Goal: Task Accomplishment & Management: Manage account settings

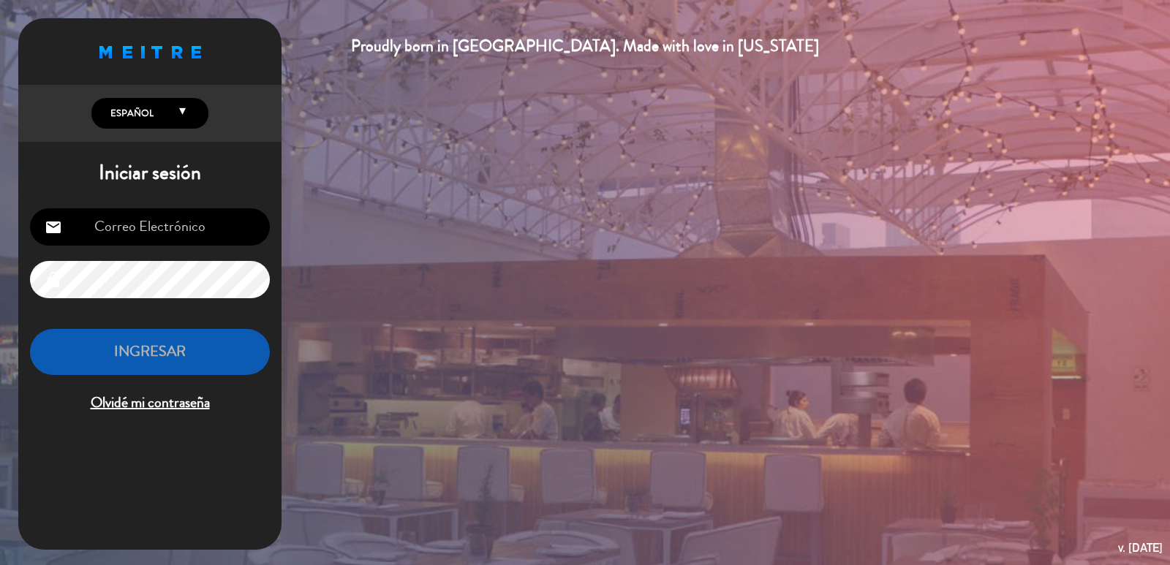
type input "[PERSON_NAME][EMAIL_ADDRESS][PERSON_NAME][DOMAIN_NAME]"
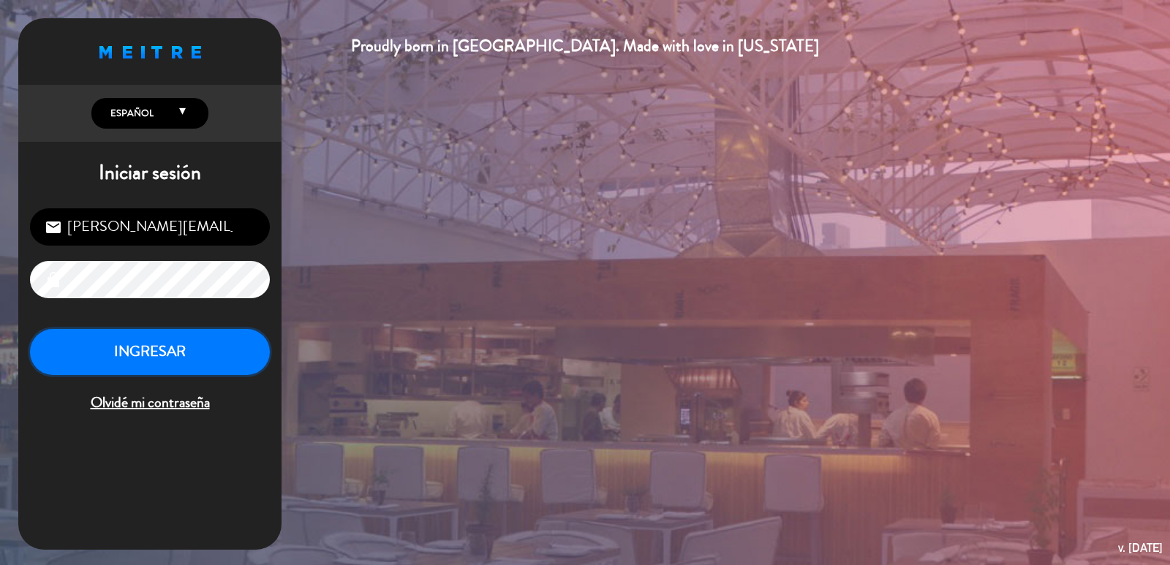
click at [110, 363] on button "INGRESAR" at bounding box center [150, 352] width 240 height 46
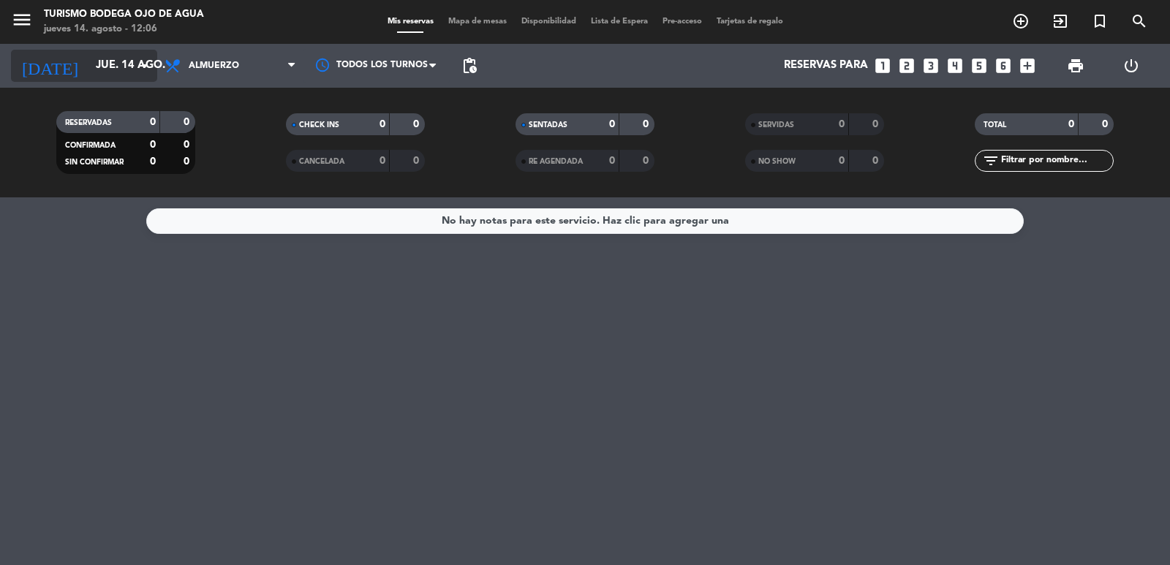
click at [88, 56] on input "jue. 14 ago." at bounding box center [158, 66] width 141 height 28
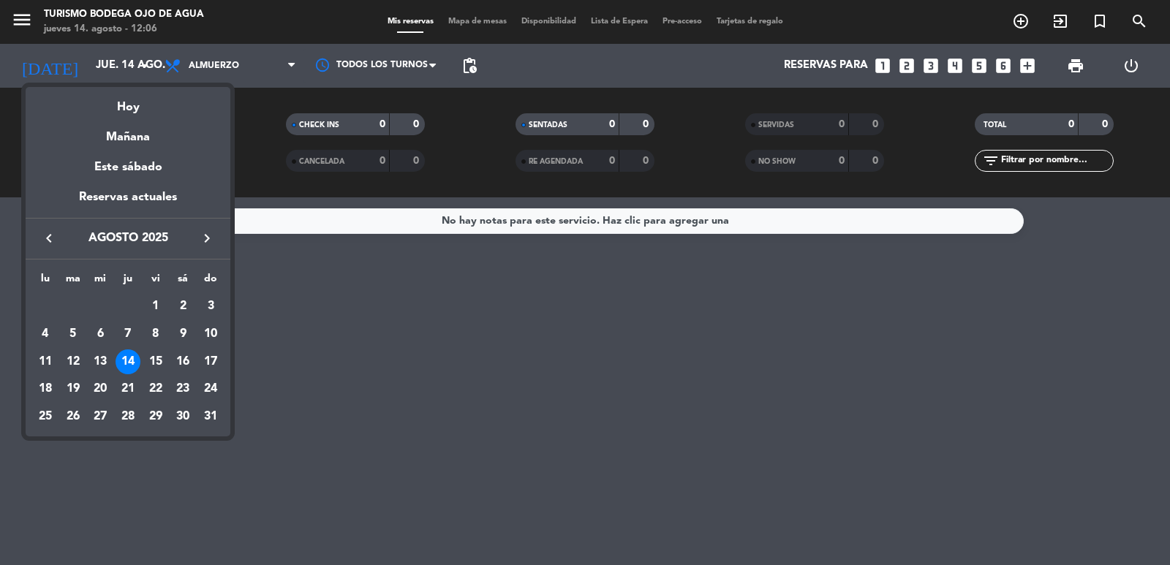
click at [695, 368] on div at bounding box center [585, 282] width 1170 height 565
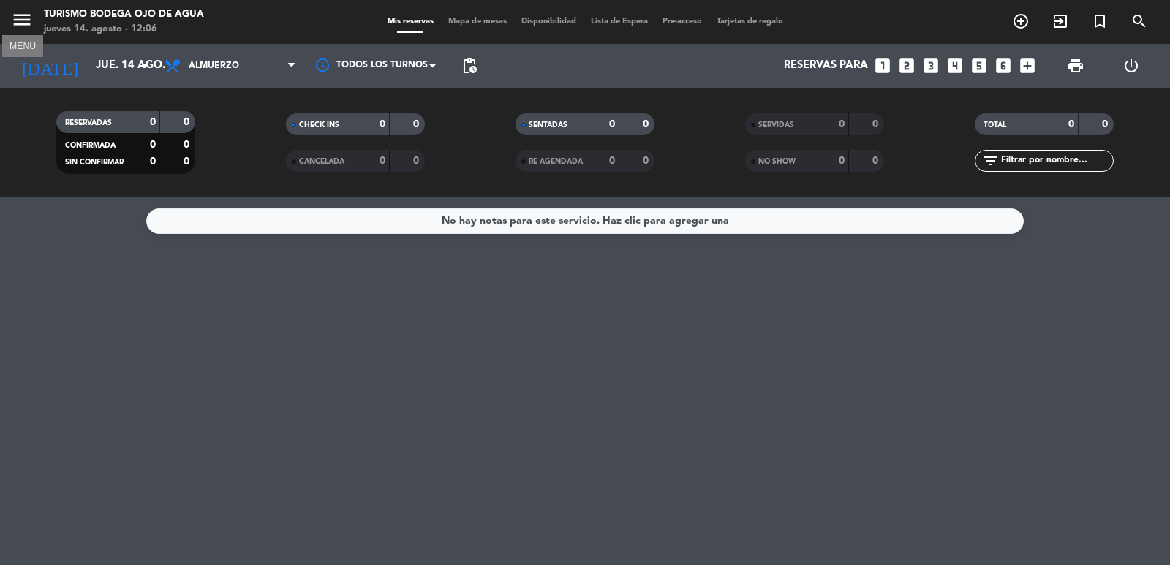
click at [20, 32] on button "menu" at bounding box center [22, 22] width 22 height 27
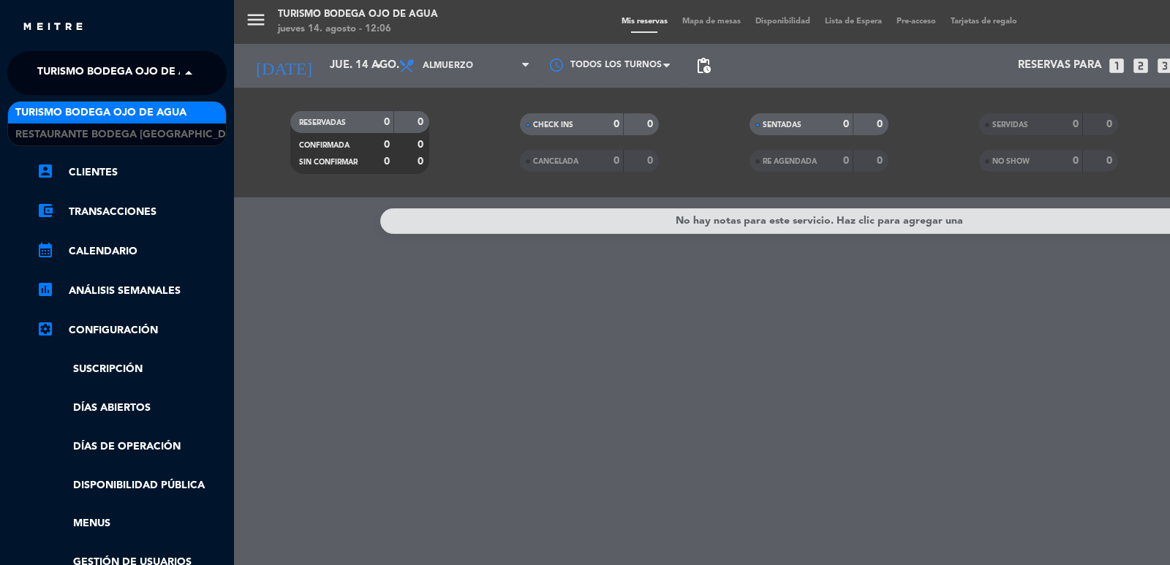
click at [142, 79] on span "Turismo Bodega Ojo de Agua" at bounding box center [122, 73] width 171 height 31
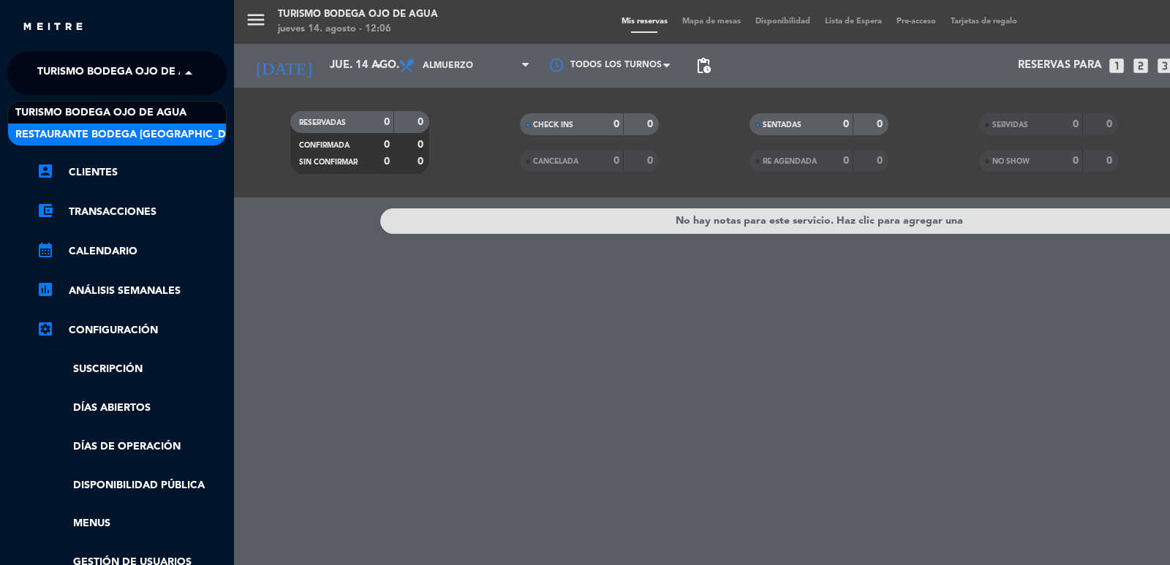
click at [152, 126] on span "Restaurante Bodega [GEOGRAPHIC_DATA]" at bounding box center [131, 134] width 233 height 17
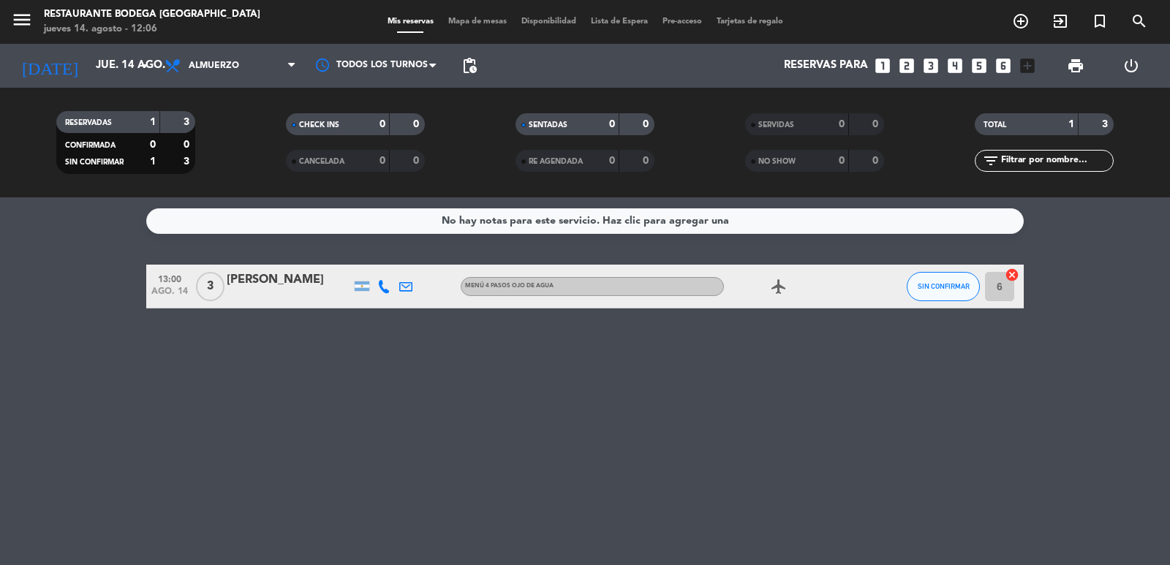
click at [650, 291] on div "Menú 4 pasos Ojo de Agua" at bounding box center [592, 286] width 263 height 19
click at [434, 390] on div "No hay notas para este servicio. Haz clic para agregar una 13:00 [DATE] 3 [PERS…" at bounding box center [585, 381] width 1170 height 368
click at [102, 58] on input "jue. 14 ago." at bounding box center [158, 66] width 141 height 28
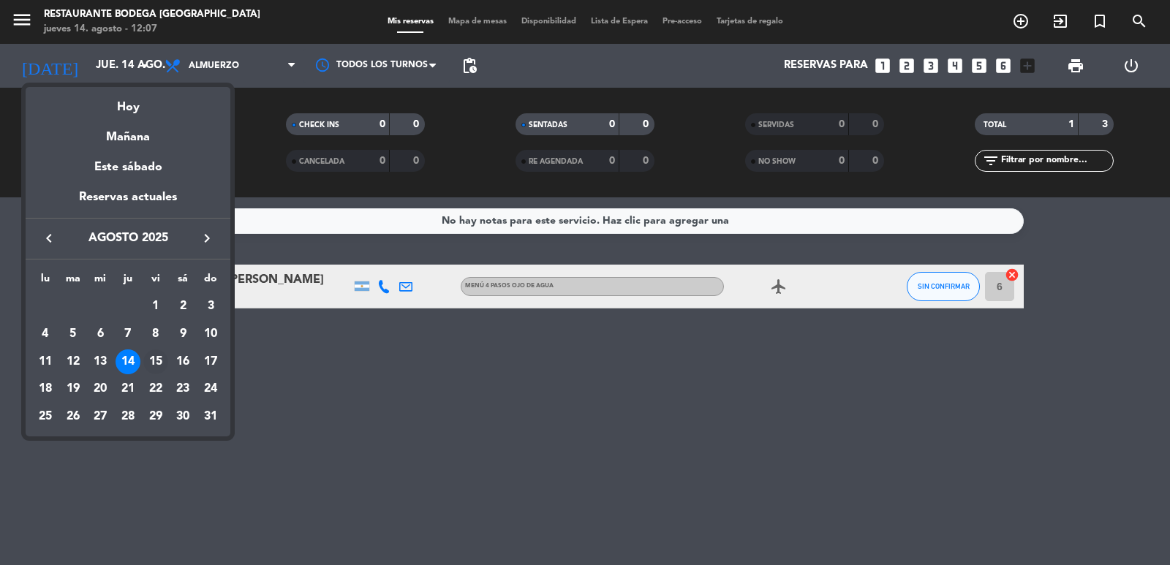
click at [161, 355] on div "15" at bounding box center [155, 362] width 25 height 25
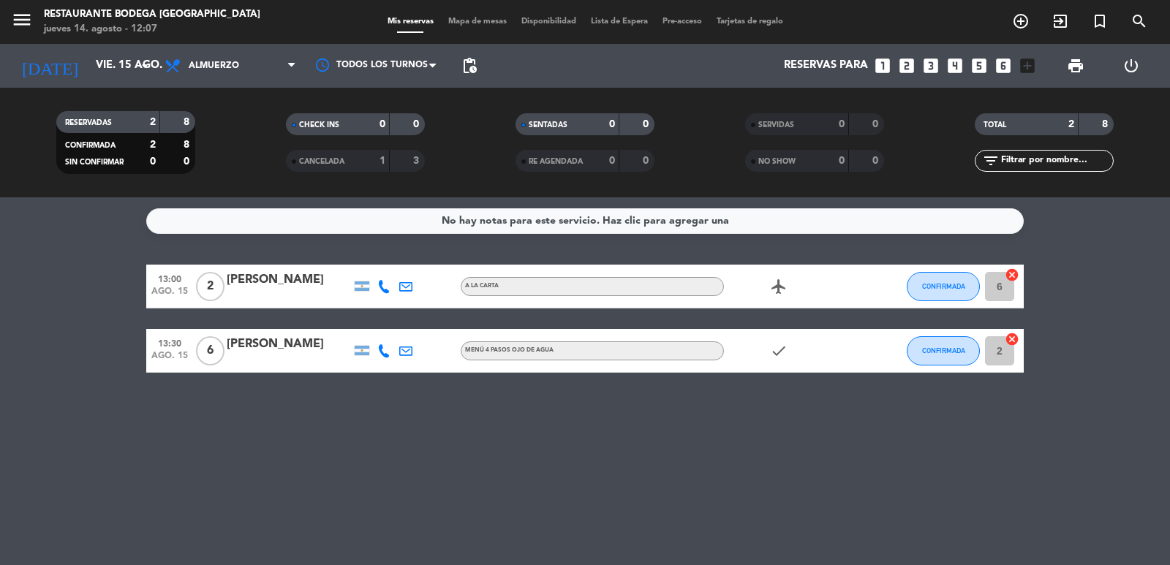
click at [516, 282] on div "A la carta" at bounding box center [592, 286] width 263 height 19
click at [515, 347] on span "Menú 4 pasos Ojo de Agua" at bounding box center [509, 350] width 88 height 6
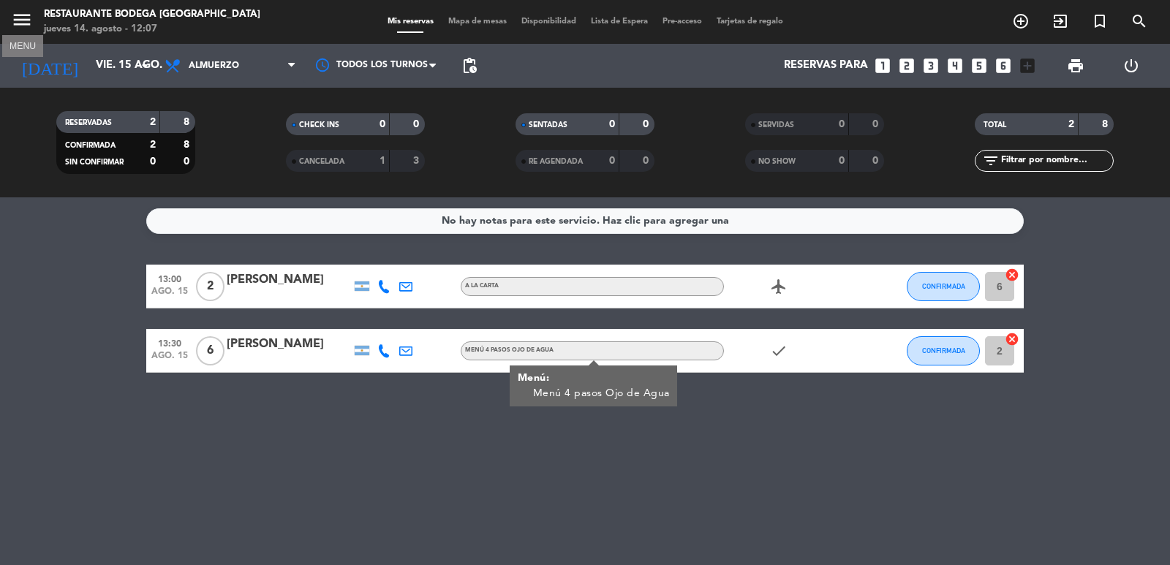
click at [18, 15] on icon "menu" at bounding box center [22, 20] width 22 height 22
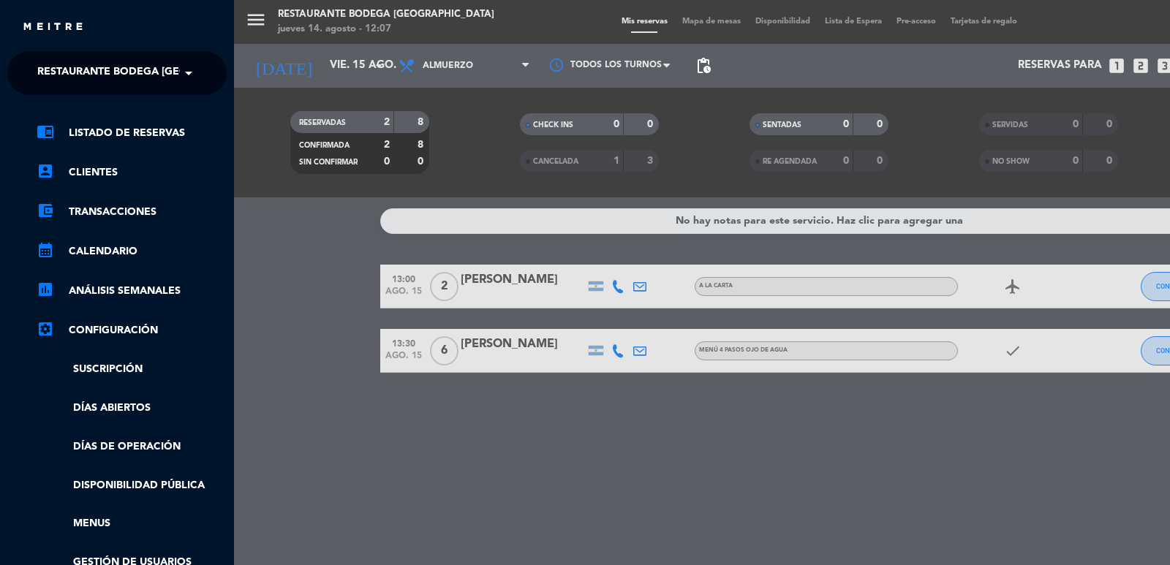
click at [128, 69] on span "Restaurante Bodega [GEOGRAPHIC_DATA]" at bounding box center [153, 73] width 233 height 31
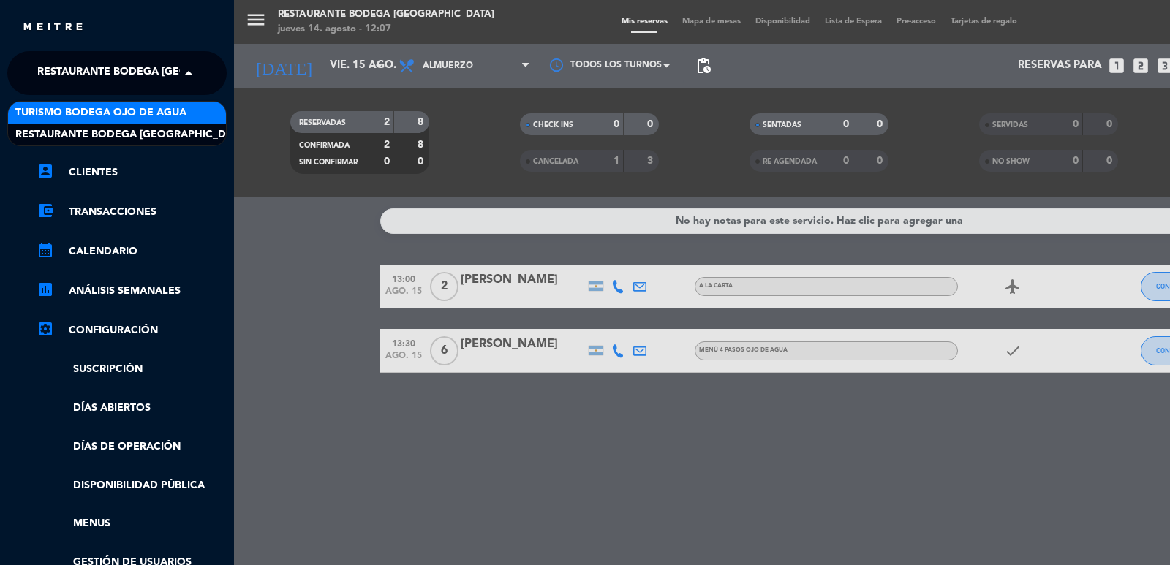
click at [151, 111] on span "Turismo Bodega Ojo de Agua" at bounding box center [100, 113] width 171 height 17
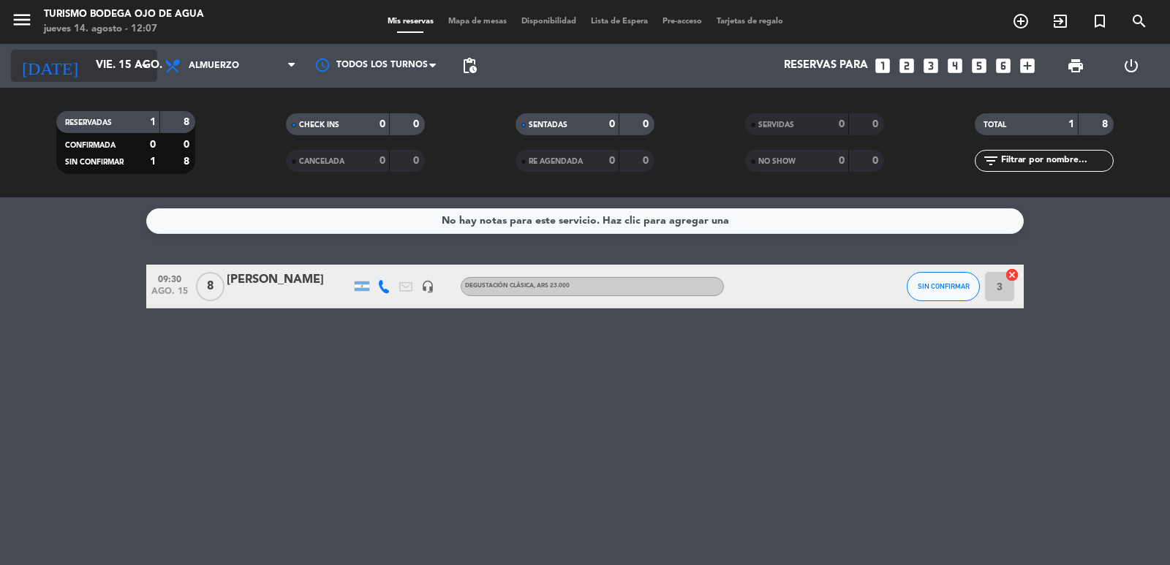
click at [88, 69] on input "vie. 15 ago." at bounding box center [158, 66] width 141 height 28
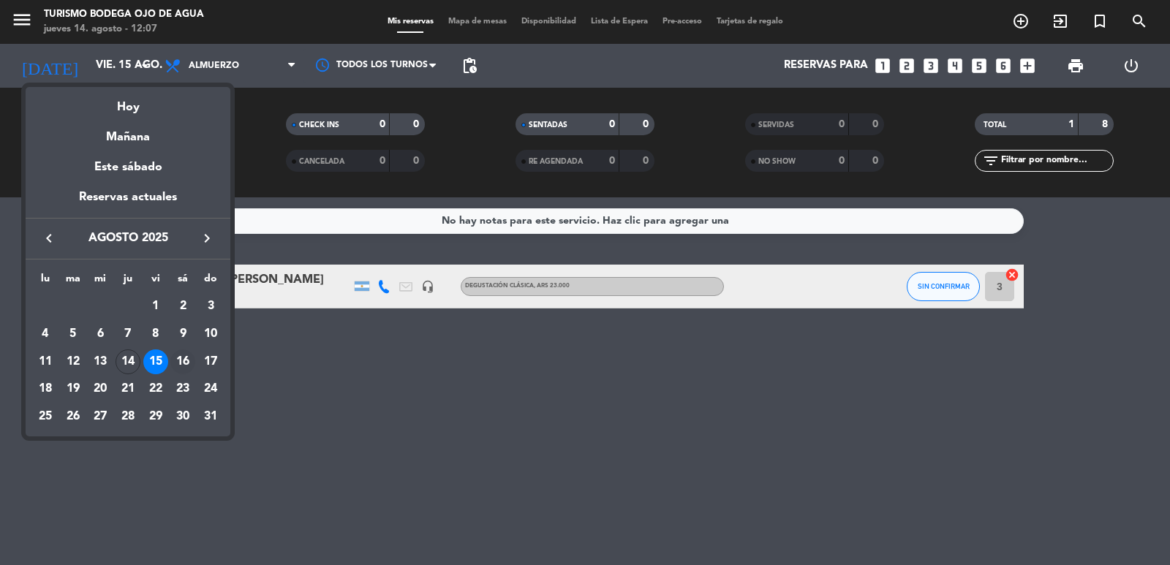
click at [185, 359] on div "16" at bounding box center [182, 362] width 25 height 25
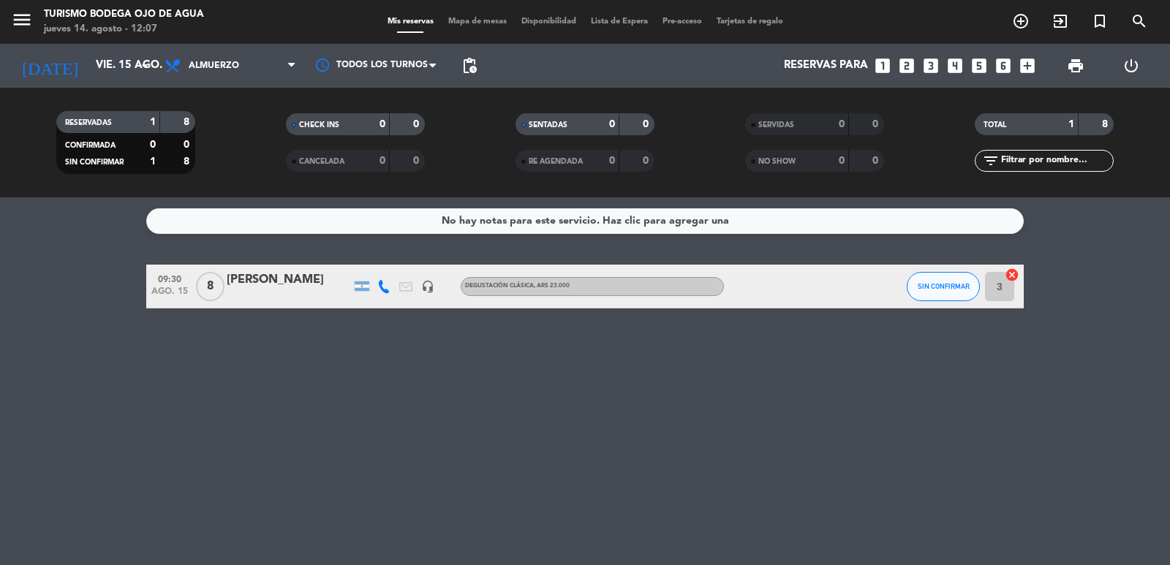
type input "sáb. 16 ago."
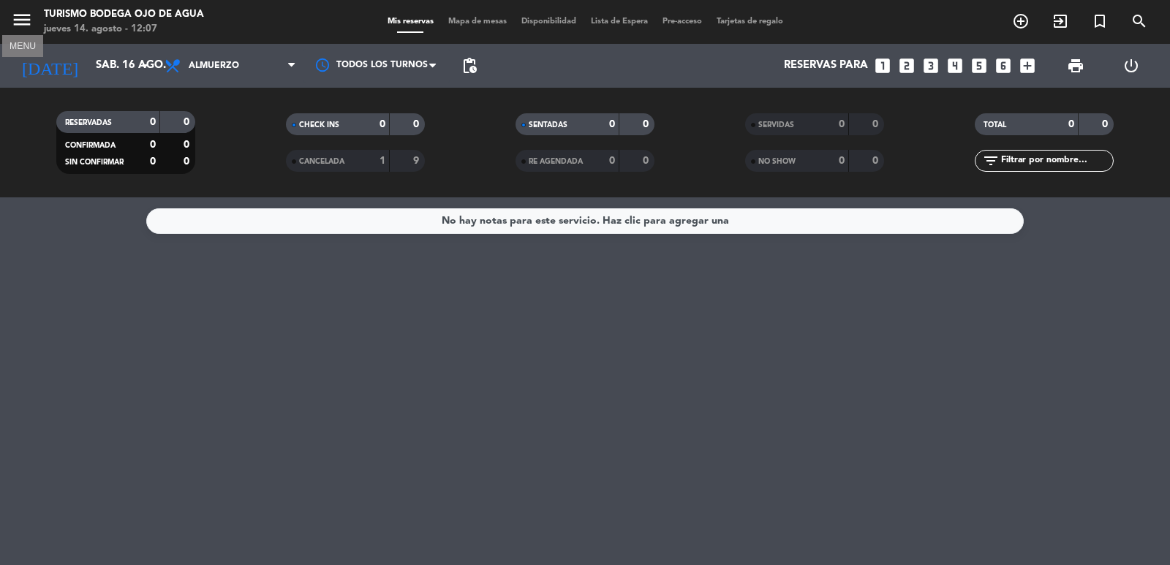
click at [23, 15] on icon "menu" at bounding box center [22, 20] width 22 height 22
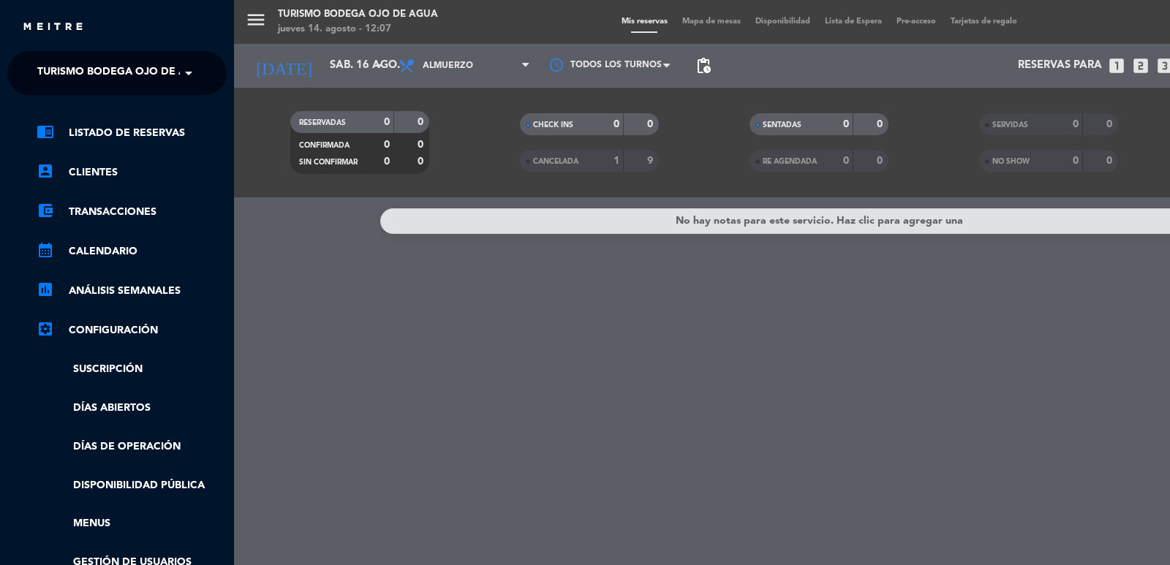
click at [290, 72] on div "menu Turismo Bodega Ojo de Agua [DATE] 14. agosto - 12:07 Mis reservas Mapa de …" at bounding box center [819, 282] width 1170 height 565
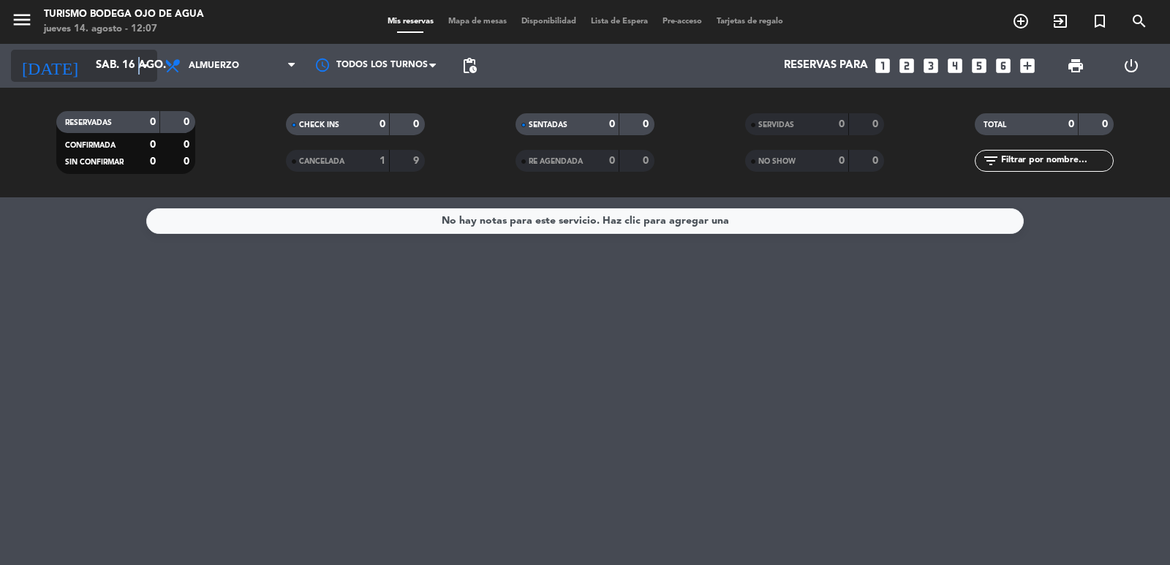
click at [139, 59] on icon "arrow_drop_down" at bounding box center [145, 66] width 18 height 18
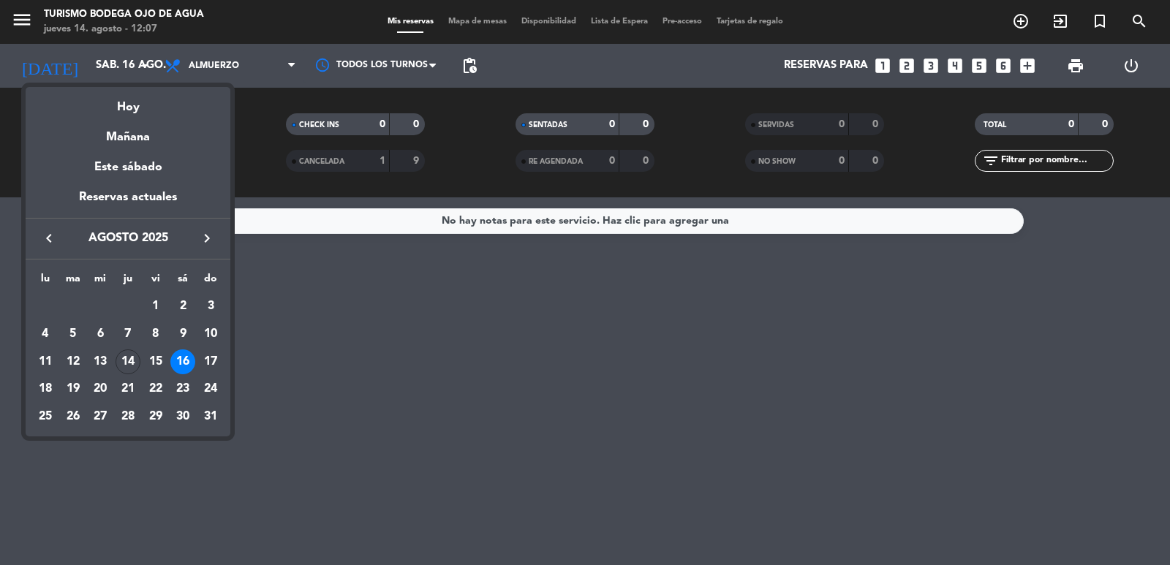
click at [19, 23] on div at bounding box center [585, 282] width 1170 height 565
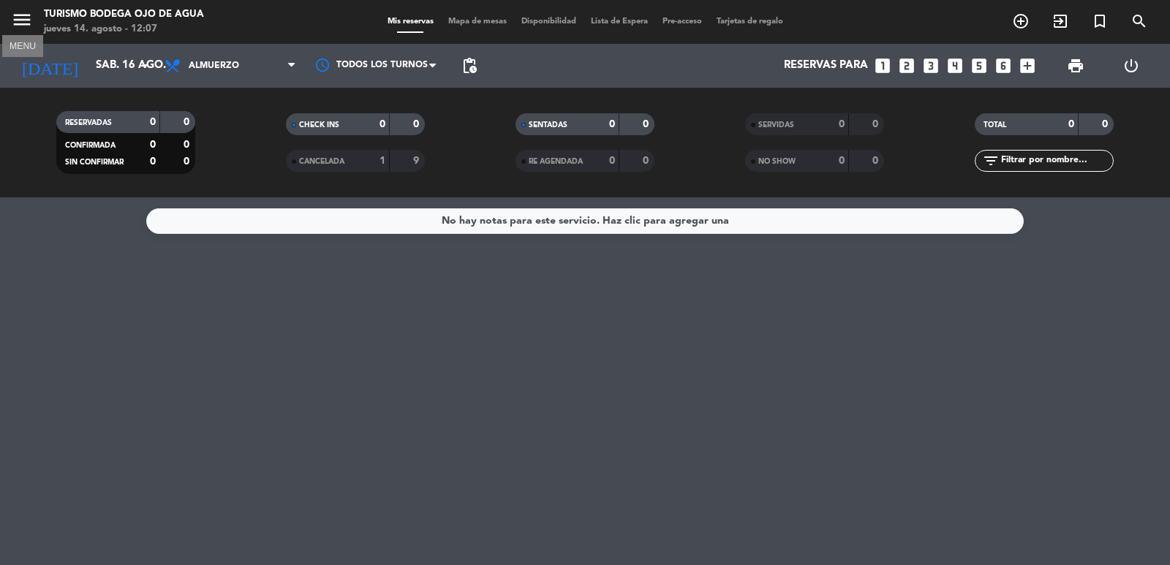
click at [19, 23] on icon "menu" at bounding box center [22, 20] width 22 height 22
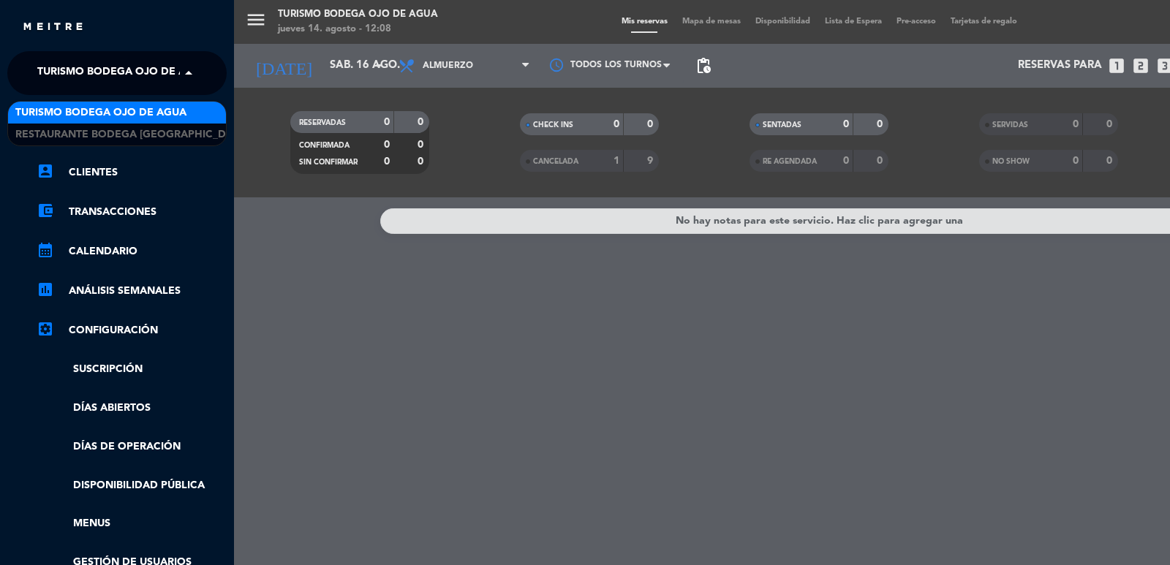
click at [154, 66] on span "Turismo Bodega Ojo de Agua" at bounding box center [122, 73] width 171 height 31
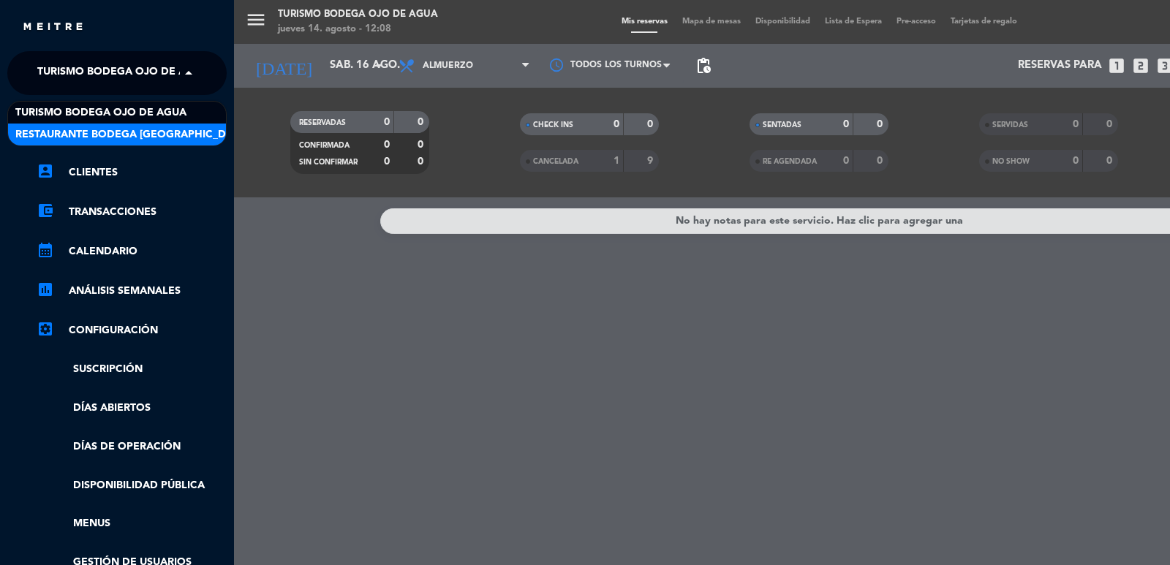
click at [147, 134] on span "Restaurante Bodega [GEOGRAPHIC_DATA]" at bounding box center [131, 134] width 233 height 17
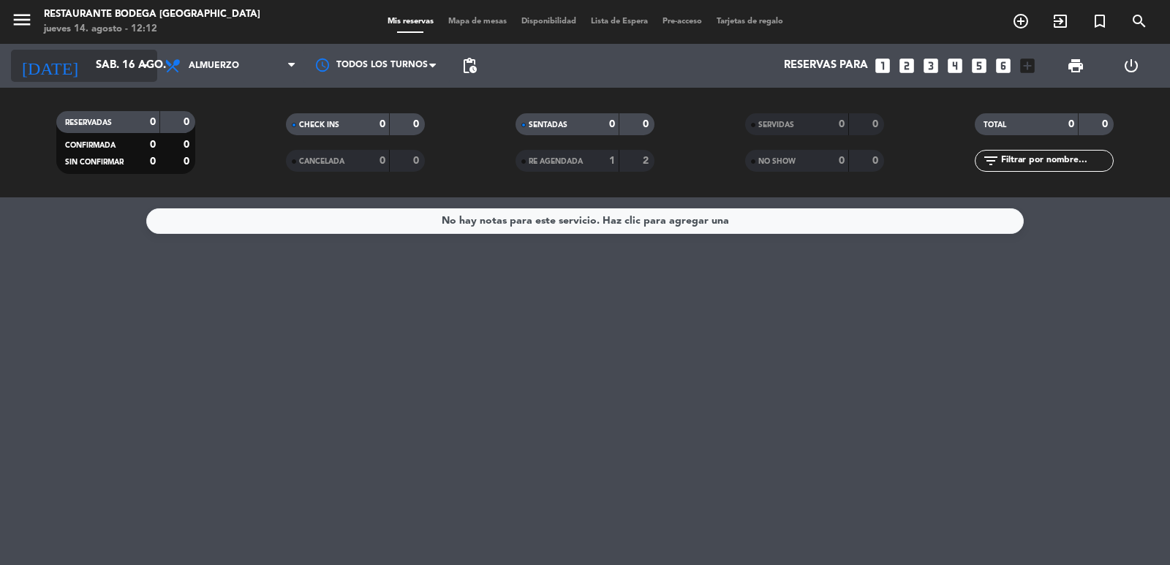
click at [88, 62] on input "sáb. 16 ago." at bounding box center [158, 66] width 141 height 28
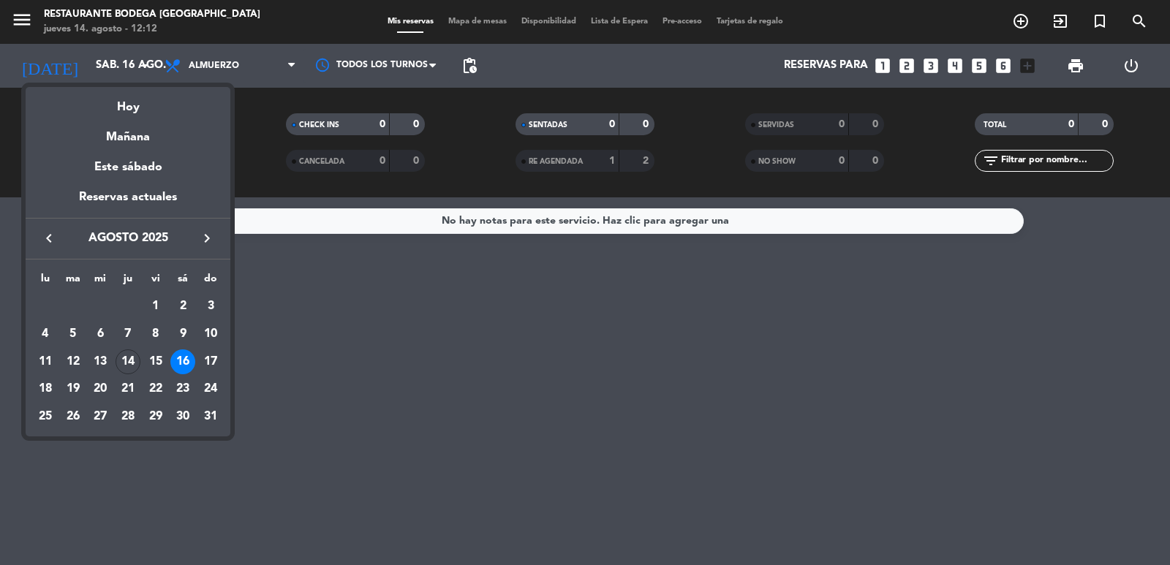
click at [28, 24] on div at bounding box center [585, 282] width 1170 height 565
